Goal: Navigation & Orientation: Understand site structure

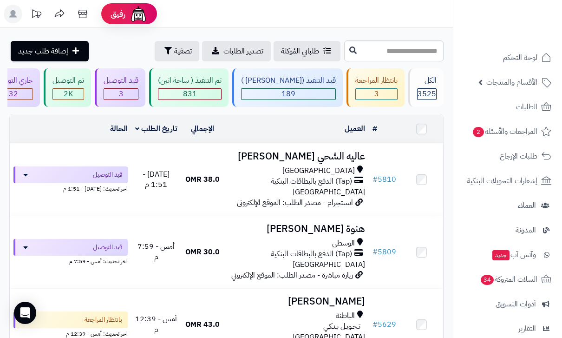
click at [521, 105] on span "الطلبات" at bounding box center [526, 106] width 21 height 13
click at [502, 126] on span "المراجعات والأسئلة 2" at bounding box center [504, 131] width 65 height 13
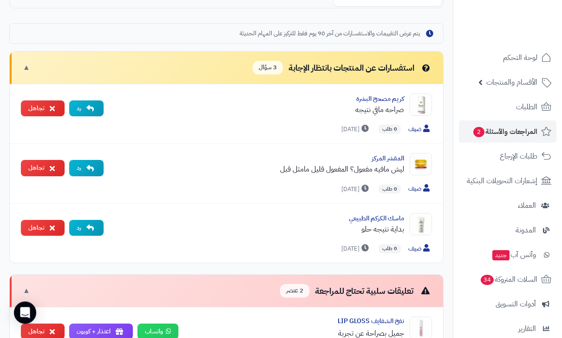
scroll to position [263, 0]
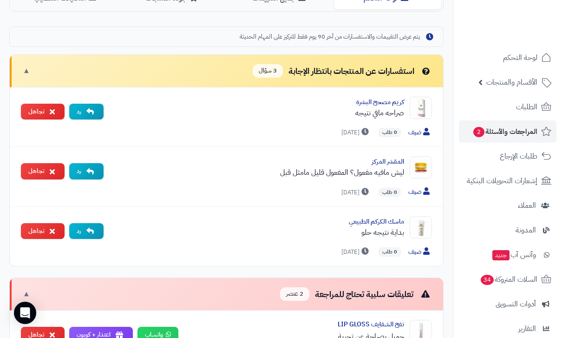
click at [514, 154] on span "طلبات الإرجاع" at bounding box center [519, 156] width 38 height 13
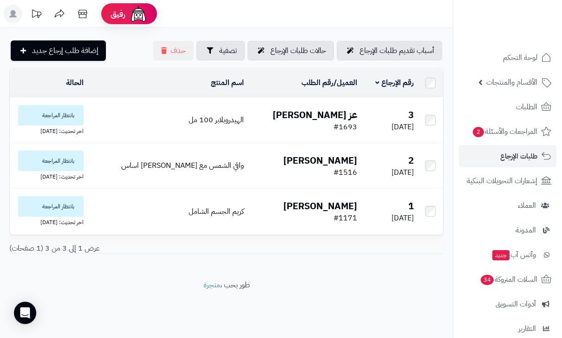
click at [502, 185] on span "إشعارات التحويلات البنكية" at bounding box center [502, 180] width 71 height 13
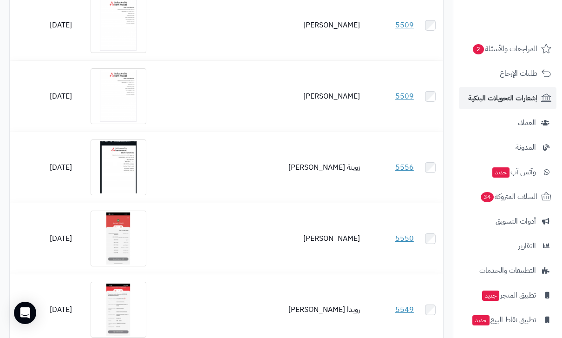
scroll to position [82, 0]
click at [507, 199] on span "السلات المتروكة 34" at bounding box center [509, 196] width 58 height 13
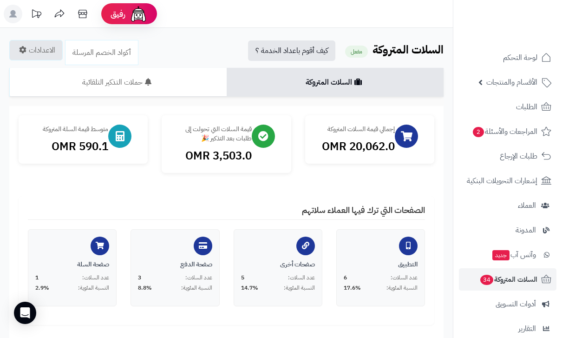
click at [511, 127] on span "المراجعات والأسئلة 2" at bounding box center [504, 131] width 65 height 13
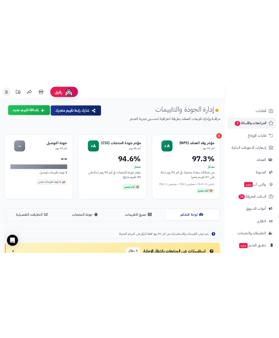
scroll to position [66, 0]
